Goal: Information Seeking & Learning: Learn about a topic

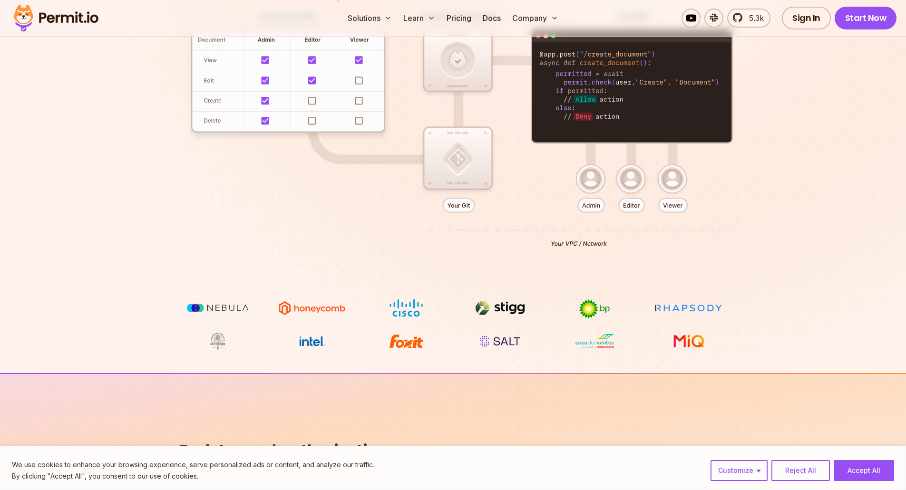
scroll to position [285, 0]
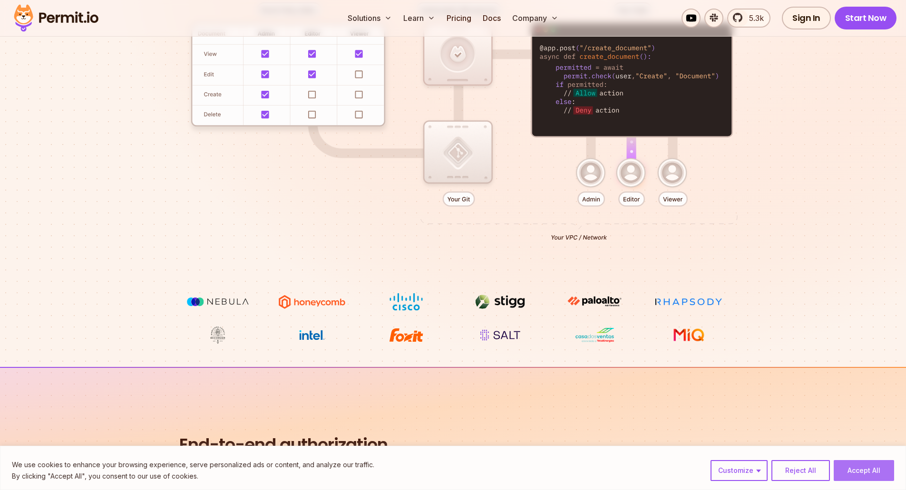
click at [864, 466] on button "Accept All" at bounding box center [863, 470] width 60 height 21
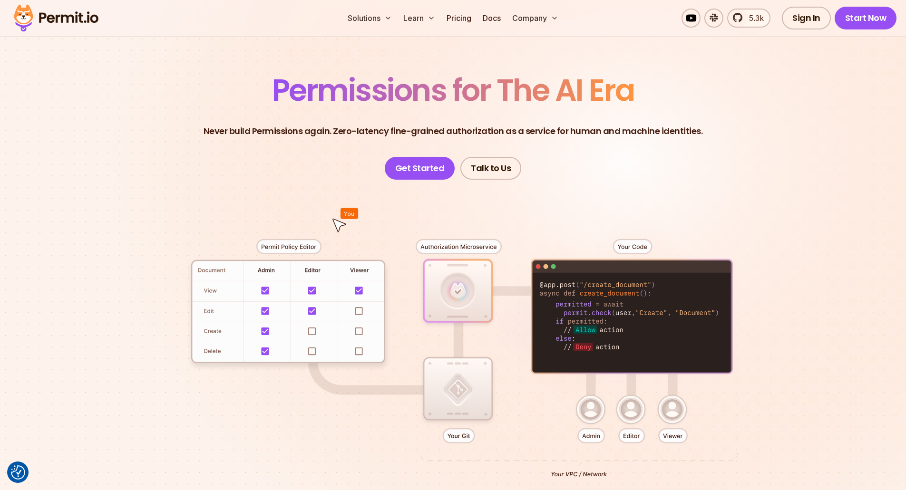
scroll to position [0, 0]
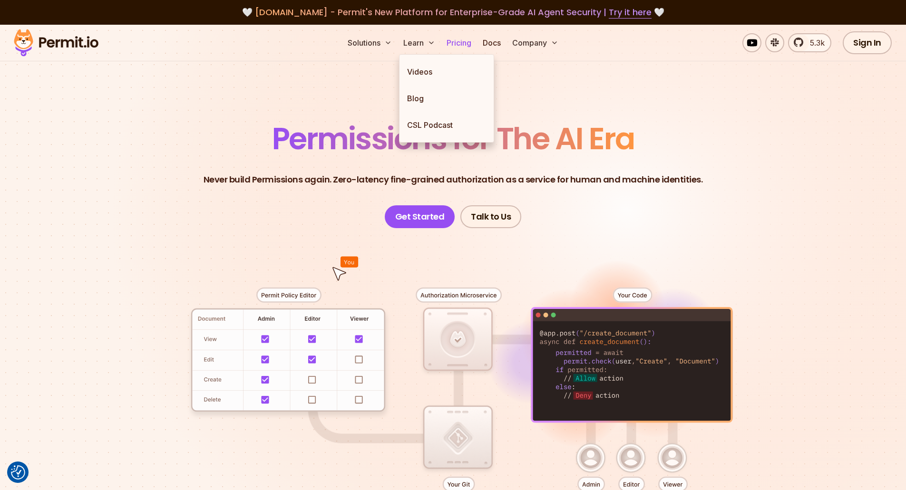
click at [446, 35] on link "Pricing" at bounding box center [459, 42] width 32 height 19
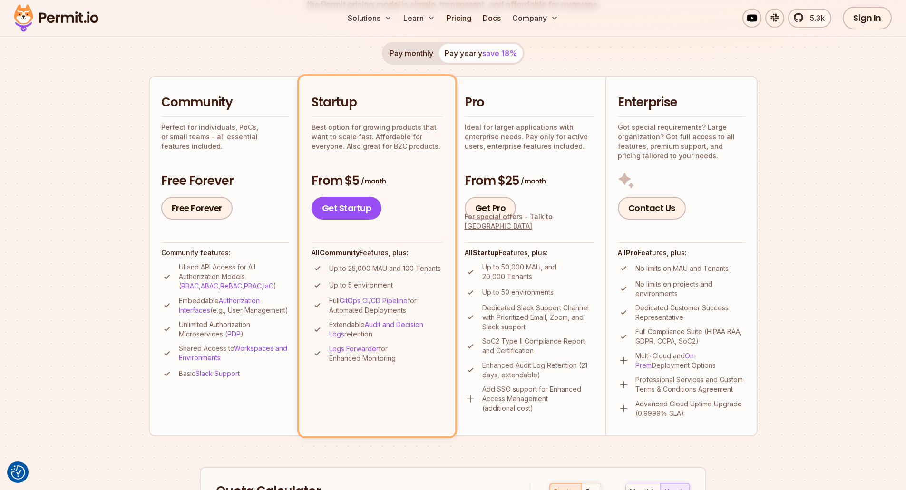
scroll to position [48, 0]
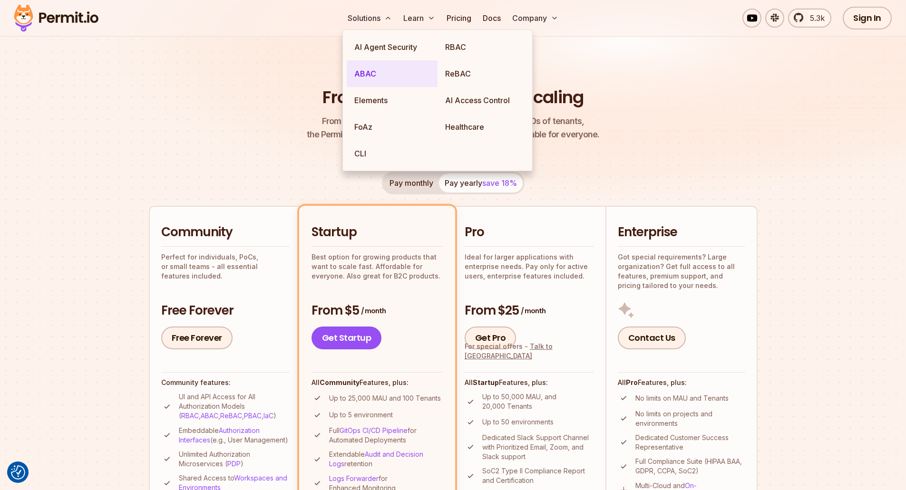
click at [366, 68] on link "ABAC" at bounding box center [392, 73] width 91 height 27
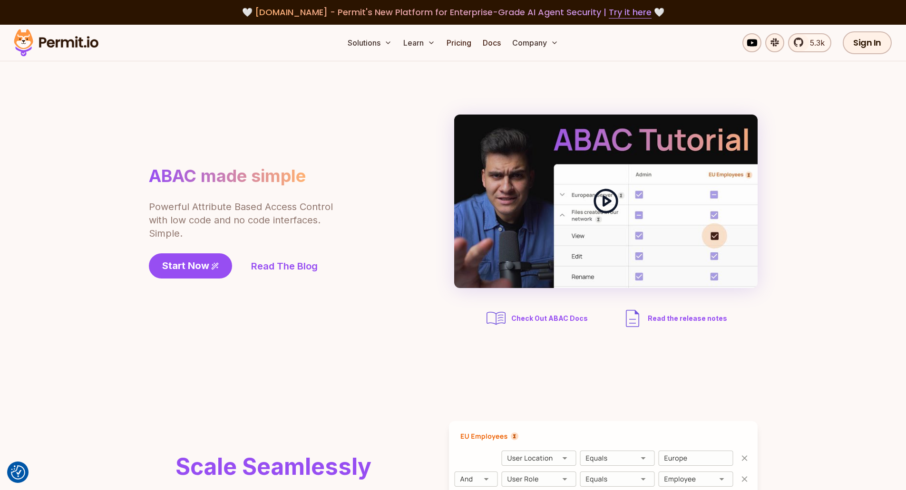
click at [599, 213] on icon at bounding box center [605, 201] width 27 height 27
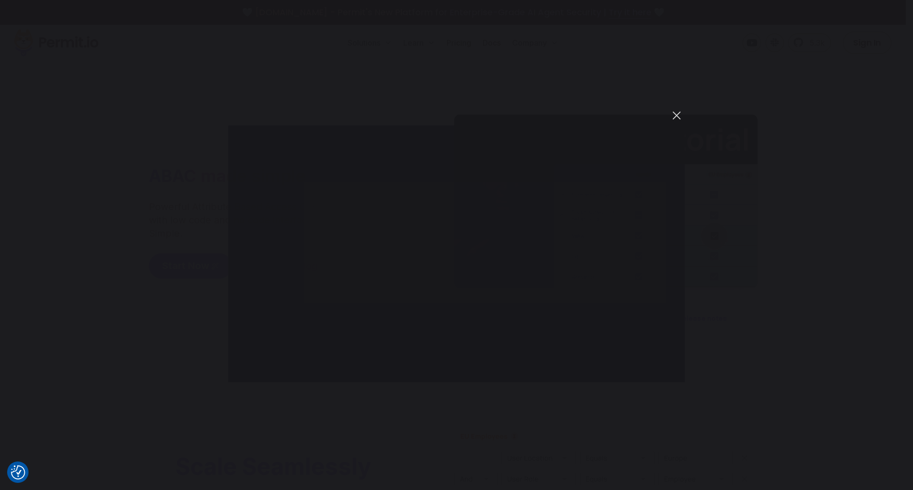
click at [676, 109] on button "You can close this modal content with the ESC key" at bounding box center [676, 115] width 16 height 16
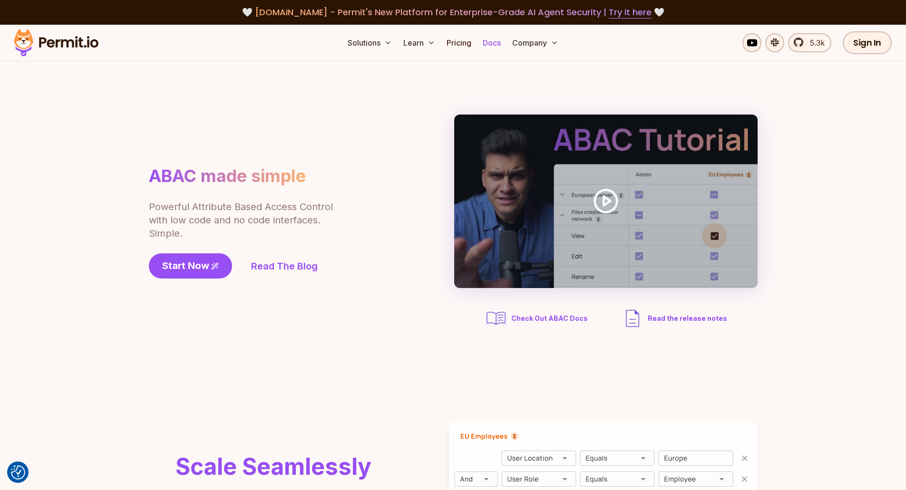
click at [485, 46] on link "Docs" at bounding box center [492, 42] width 26 height 19
